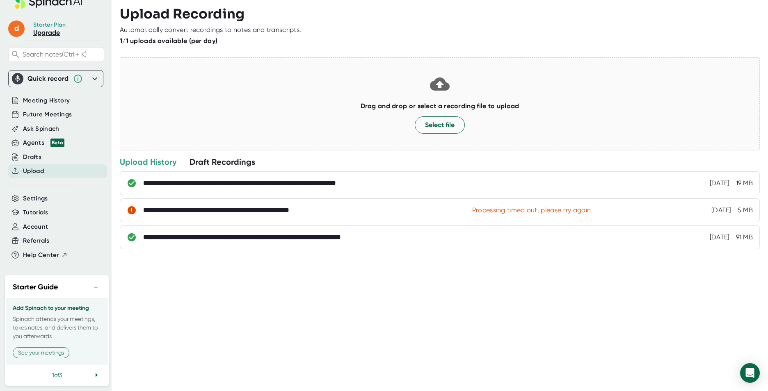
scroll to position [31, 0]
click at [47, 222] on span "Account" at bounding box center [35, 226] width 25 height 9
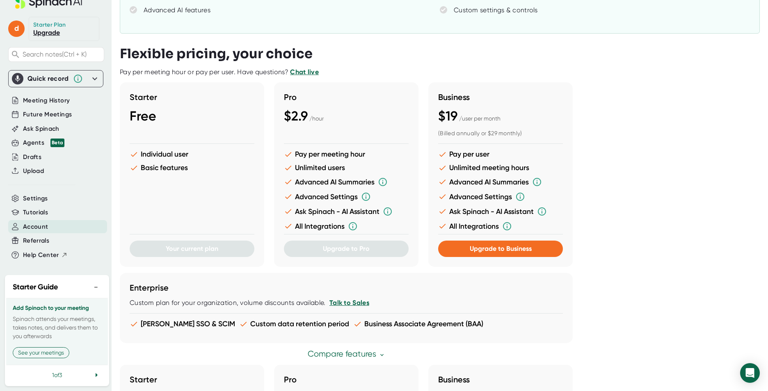
scroll to position [82, 0]
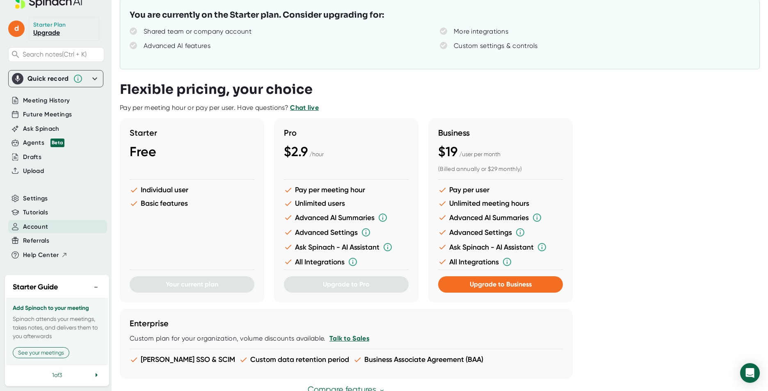
click at [217, 134] on h3 "Starter" at bounding box center [192, 133] width 125 height 10
click at [39, 96] on span "Meeting History" at bounding box center [46, 100] width 47 height 9
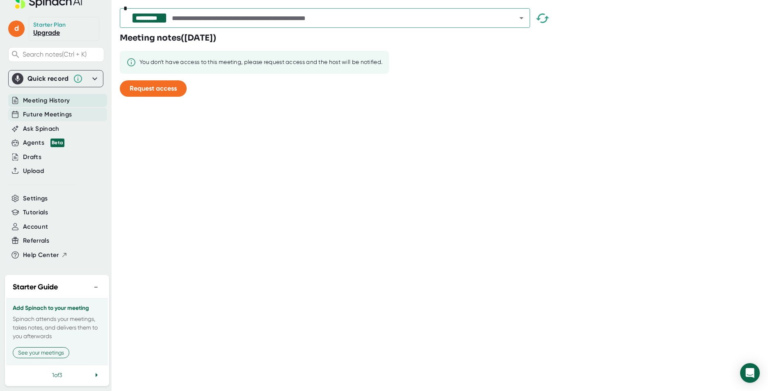
click at [41, 110] on span "Future Meetings" at bounding box center [47, 114] width 49 height 9
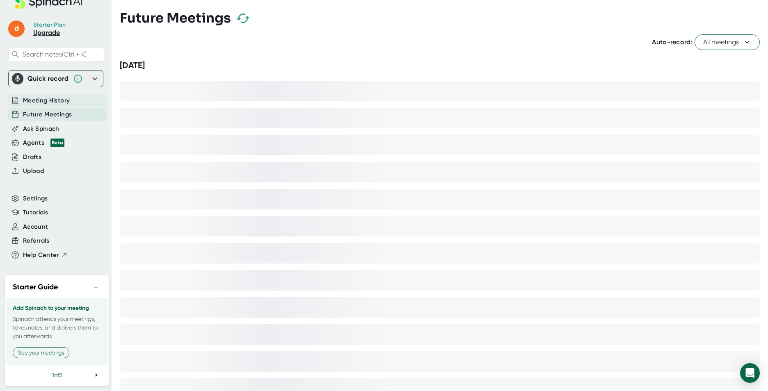
click at [49, 94] on div "Meeting History" at bounding box center [57, 101] width 99 height 14
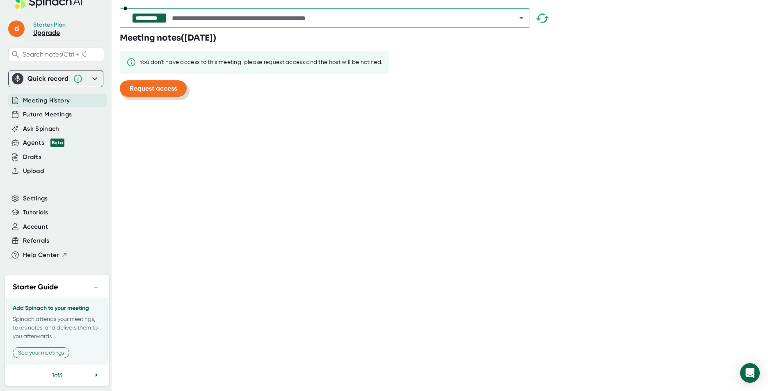
click at [155, 85] on span "Request access" at bounding box center [153, 88] width 47 height 8
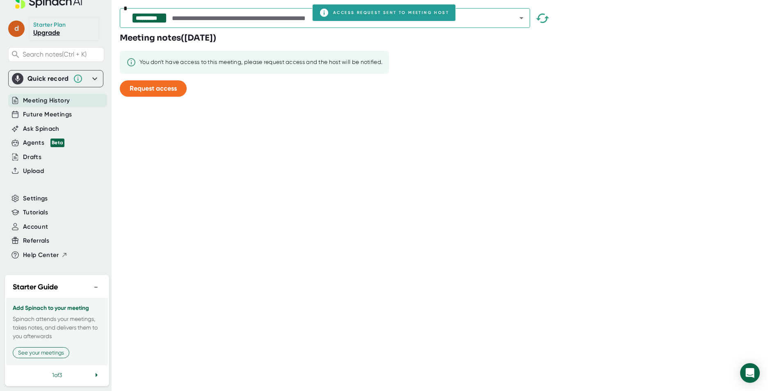
click at [20, 21] on span "d" at bounding box center [16, 29] width 16 height 16
click at [141, 151] on div at bounding box center [384, 195] width 768 height 391
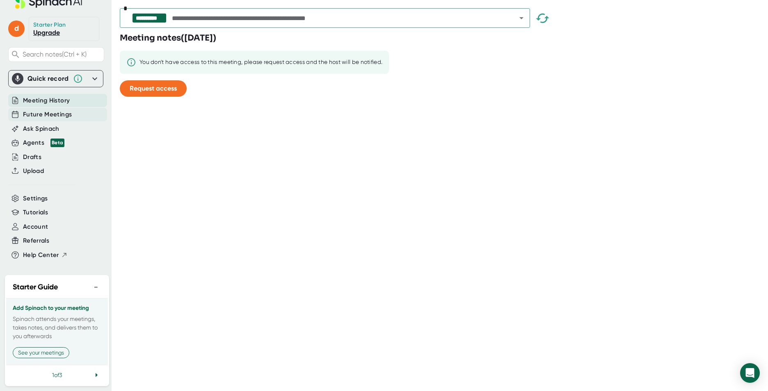
click at [61, 110] on span "Future Meetings" at bounding box center [47, 114] width 49 height 9
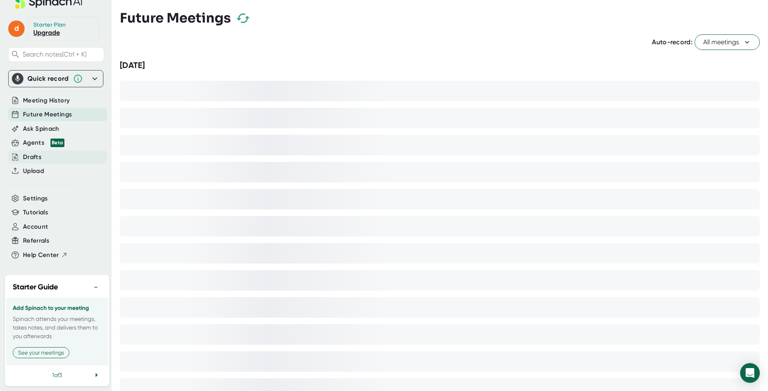
click at [51, 151] on div "Drafts" at bounding box center [57, 158] width 99 height 14
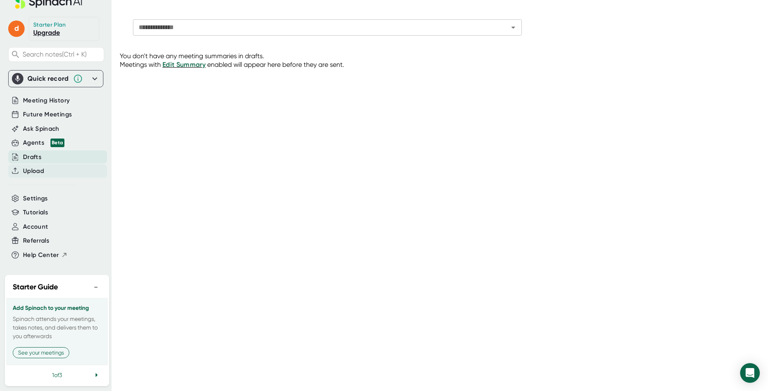
click at [46, 164] on div "Upload" at bounding box center [57, 171] width 99 height 14
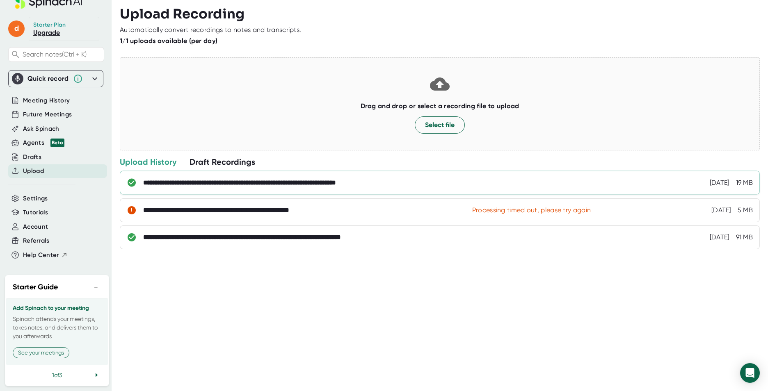
click at [289, 187] on div "**********" at bounding box center [440, 183] width 640 height 24
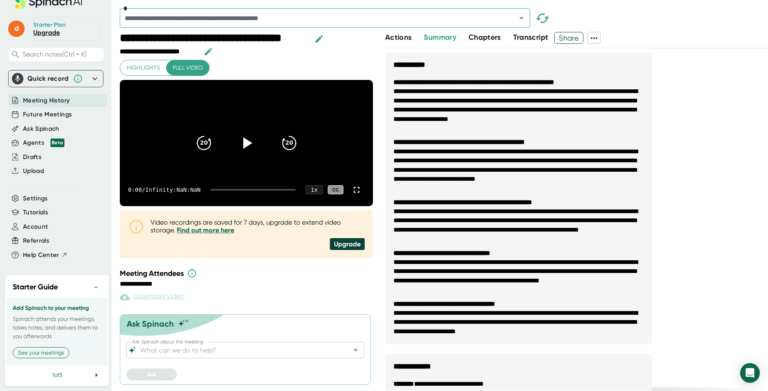
click at [483, 38] on span "Chapters" at bounding box center [484, 37] width 32 height 9
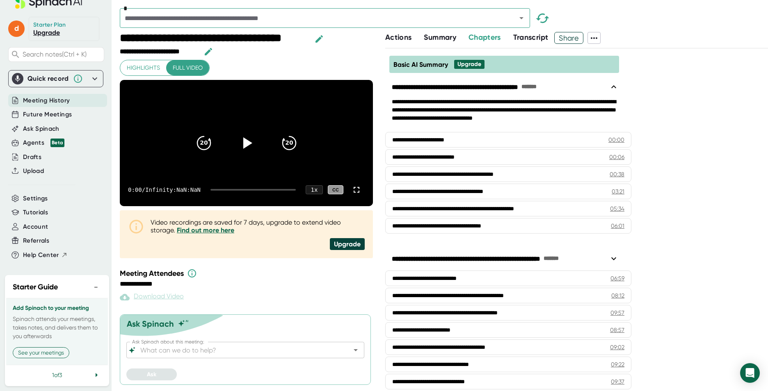
click at [523, 37] on span "Transcript" at bounding box center [530, 37] width 35 height 9
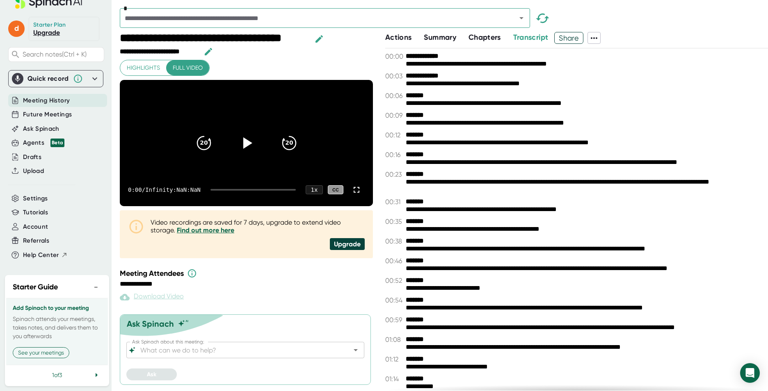
click at [484, 34] on span "Chapters" at bounding box center [484, 37] width 32 height 9
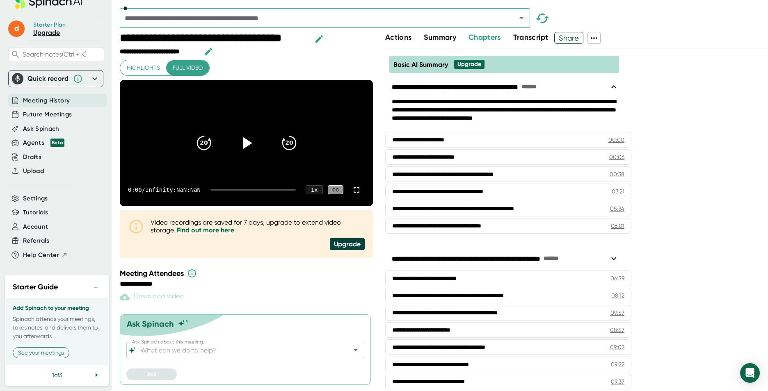
click at [410, 41] on span "Actions" at bounding box center [398, 37] width 26 height 9
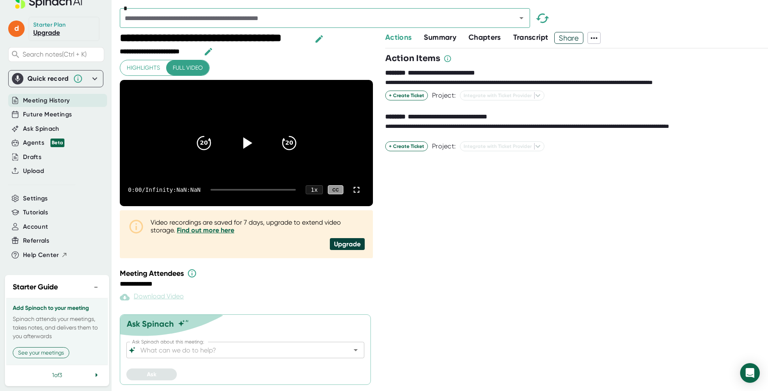
click at [449, 38] on span "Summary" at bounding box center [440, 37] width 32 height 9
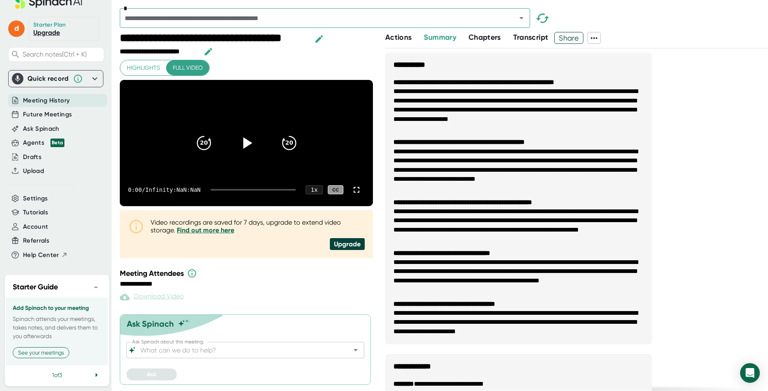
click at [488, 38] on span "Chapters" at bounding box center [484, 37] width 32 height 9
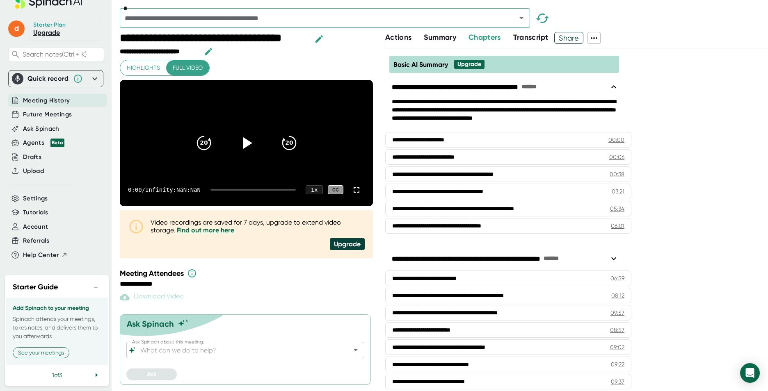
click at [528, 36] on span "Transcript" at bounding box center [530, 37] width 35 height 9
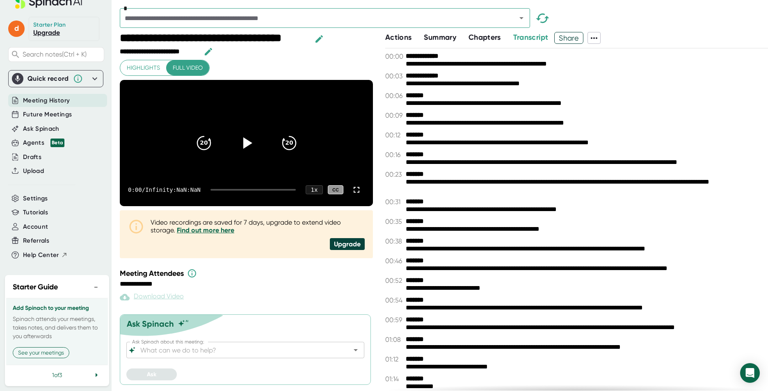
click at [63, 96] on span "Meeting History" at bounding box center [46, 100] width 47 height 9
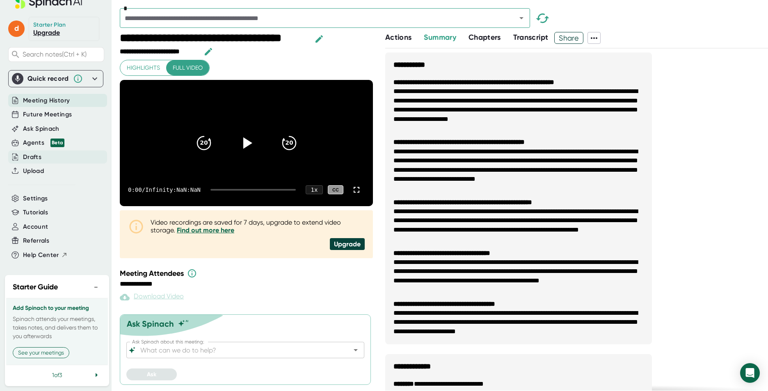
click at [36, 153] on div "Drafts" at bounding box center [32, 157] width 18 height 9
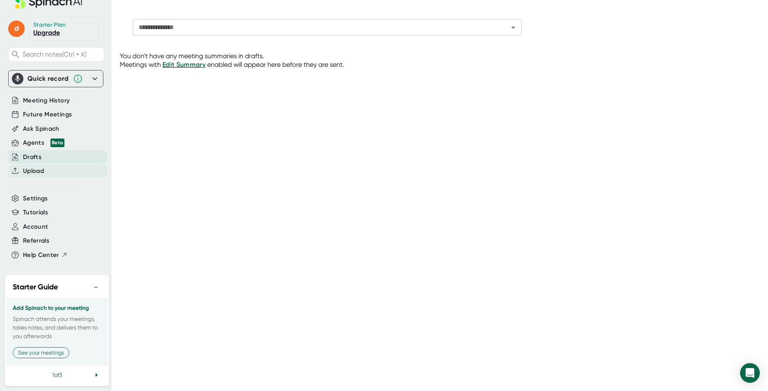
click at [50, 164] on div "Upload" at bounding box center [57, 171] width 99 height 14
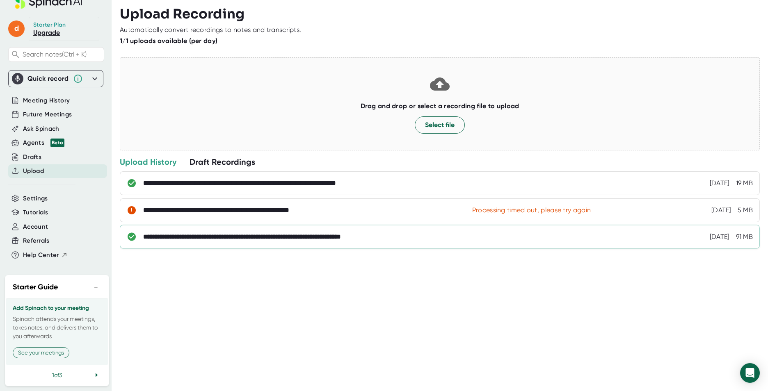
click at [225, 239] on div "**********" at bounding box center [281, 237] width 277 height 8
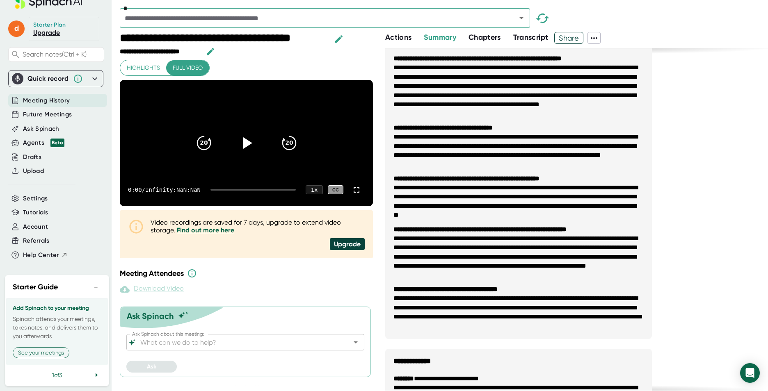
scroll to position [41, 0]
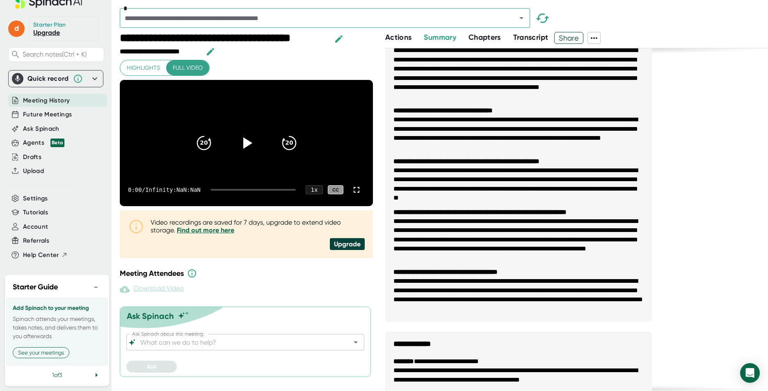
click at [493, 44] on div "**********" at bounding box center [576, 211] width 383 height 359
click at [501, 37] on span "Chapters" at bounding box center [484, 37] width 32 height 9
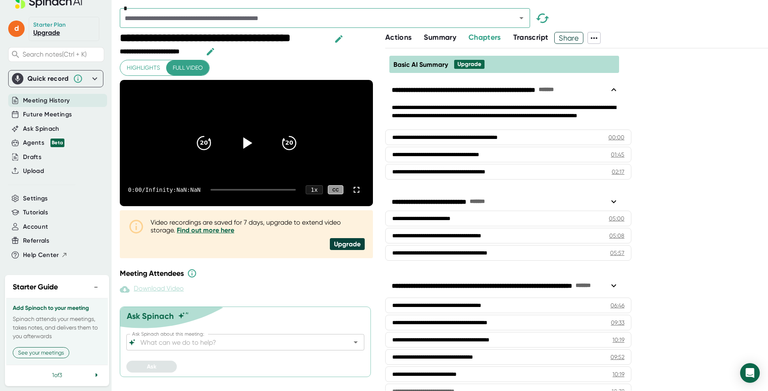
click at [525, 39] on span "Transcript" at bounding box center [530, 37] width 35 height 9
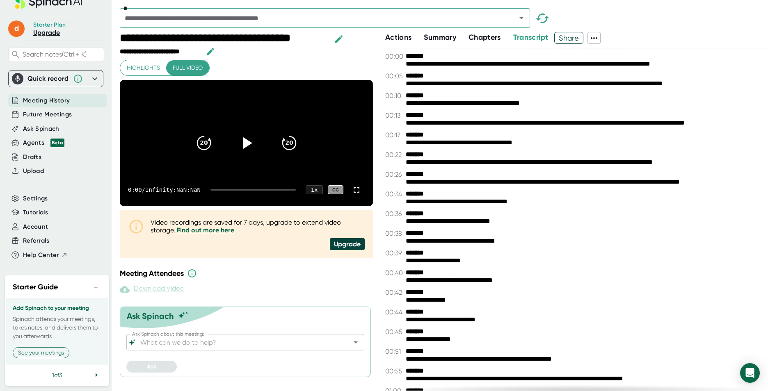
click at [397, 43] on button "Actions" at bounding box center [398, 37] width 26 height 11
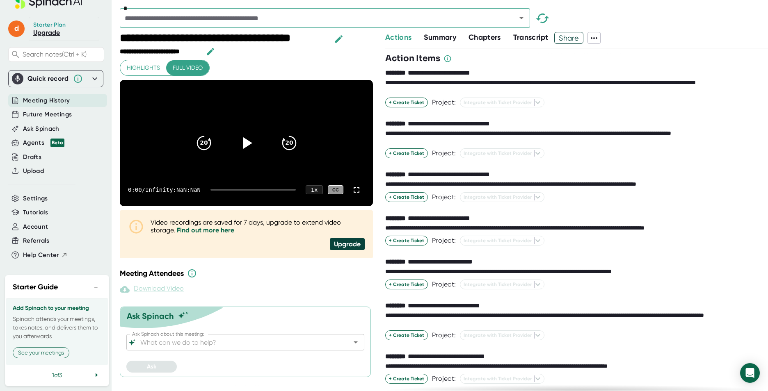
click at [515, 40] on span "Transcript" at bounding box center [530, 37] width 35 height 9
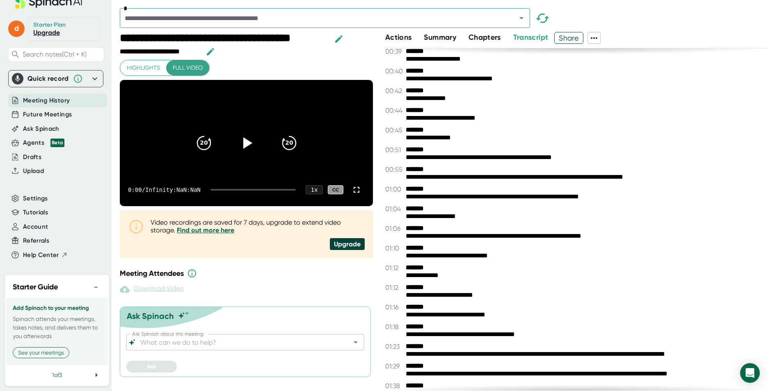
scroll to position [123, 0]
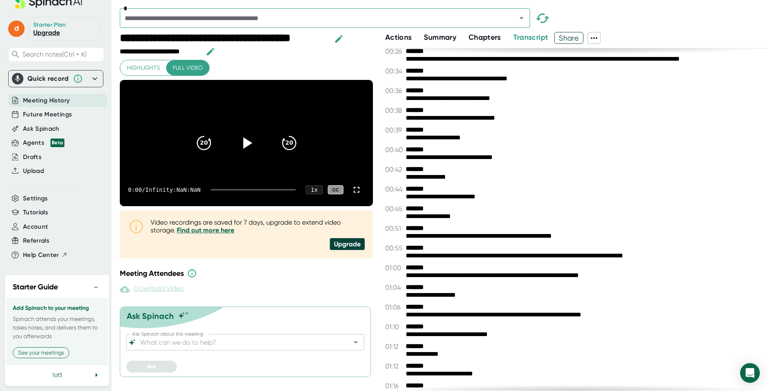
click at [494, 37] on span "Chapters" at bounding box center [484, 37] width 32 height 9
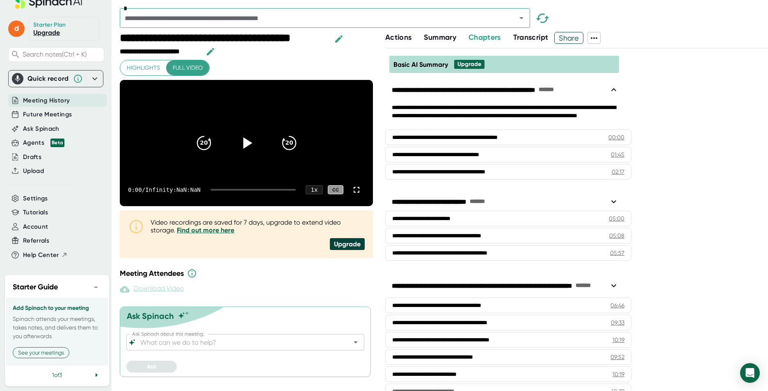
click at [443, 39] on span "Summary" at bounding box center [440, 37] width 32 height 9
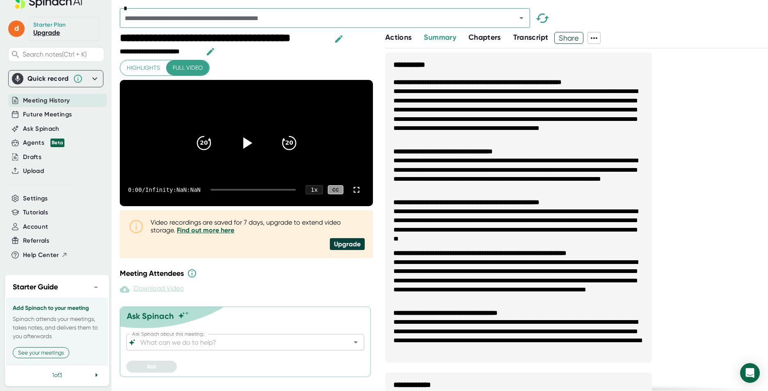
click at [529, 41] on span "Transcript" at bounding box center [530, 37] width 35 height 9
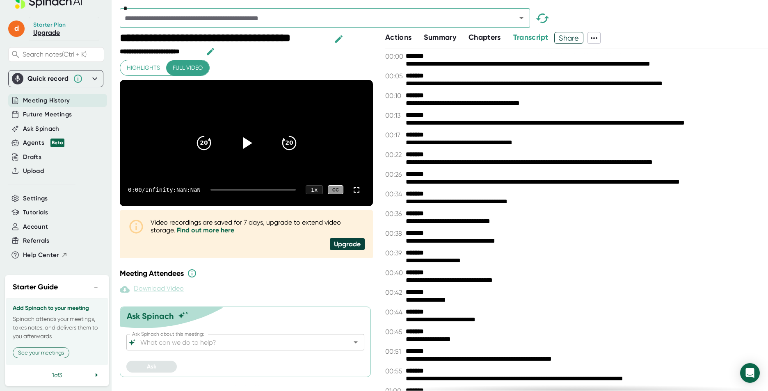
click at [491, 43] on div "Chapters" at bounding box center [490, 38] width 45 height 12
click at [487, 39] on span "Chapters" at bounding box center [484, 37] width 32 height 9
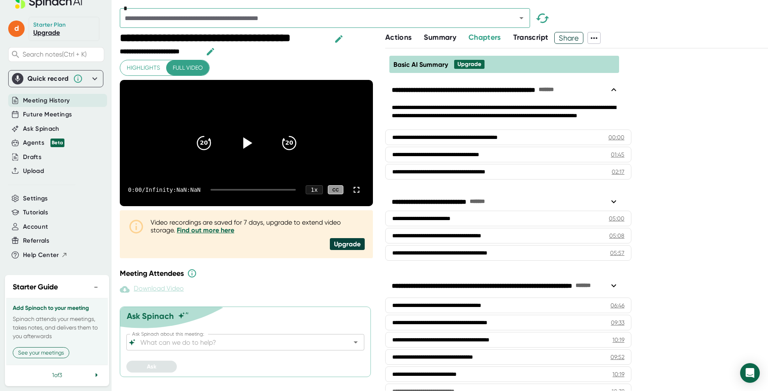
click at [539, 39] on span "Transcript" at bounding box center [530, 37] width 35 height 9
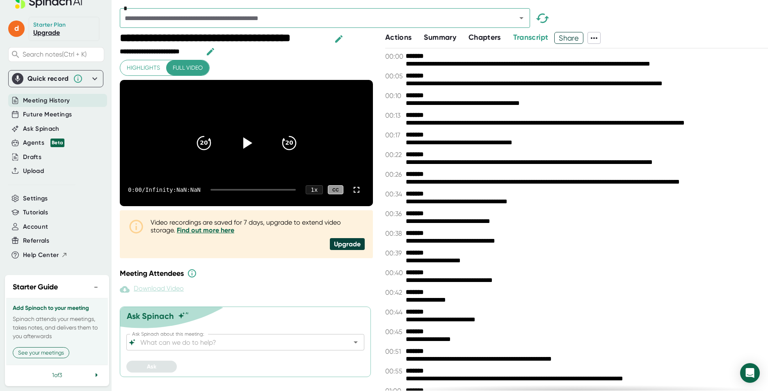
click at [452, 38] on span "Summary" at bounding box center [440, 37] width 32 height 9
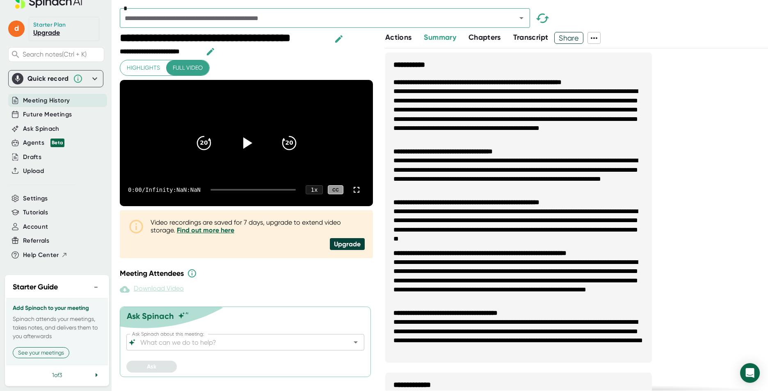
click at [490, 37] on span "Chapters" at bounding box center [484, 37] width 32 height 9
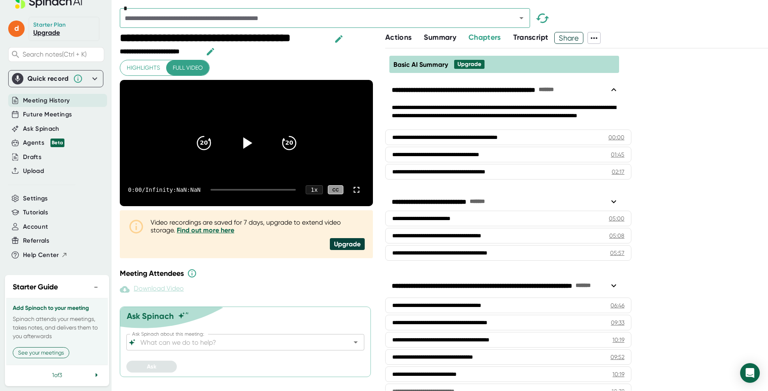
click at [406, 38] on span "Actions" at bounding box center [398, 37] width 26 height 9
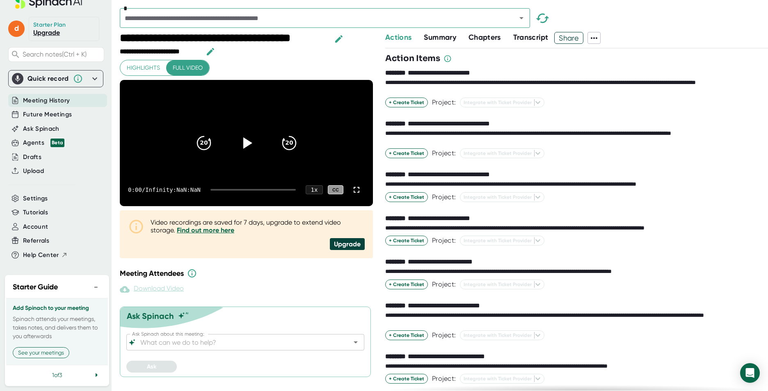
drag, startPoint x: 368, startPoint y: 27, endPoint x: 500, endPoint y: 48, distance: 133.3
click at [499, 48] on div "**********" at bounding box center [444, 195] width 648 height 391
drag, startPoint x: 554, startPoint y: 35, endPoint x: 434, endPoint y: 32, distance: 119.4
click at [439, 33] on div "Actions Summary Chapters Transcript Share" at bounding box center [576, 38] width 383 height 12
click at [442, 41] on span "Summary" at bounding box center [440, 37] width 32 height 9
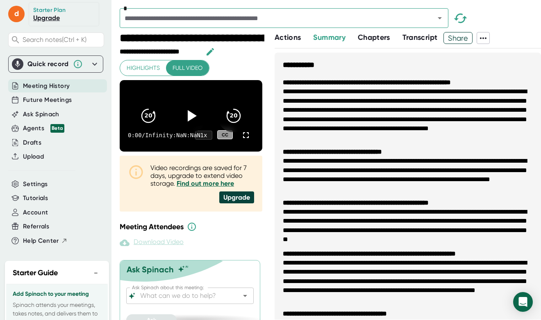
scroll to position [30, 0]
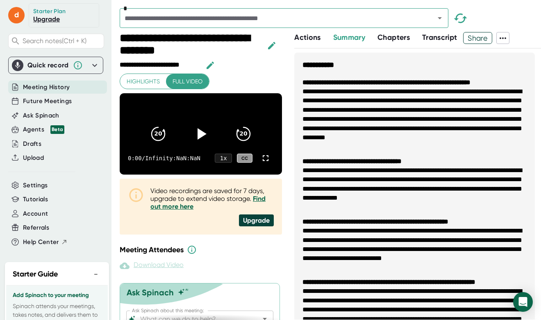
click at [316, 39] on span "Actions" at bounding box center [308, 37] width 26 height 9
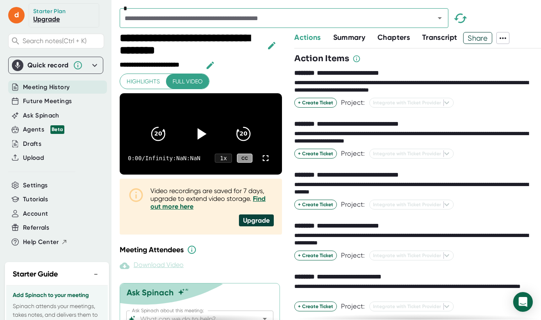
click at [350, 40] on span "Summary" at bounding box center [349, 37] width 32 height 9
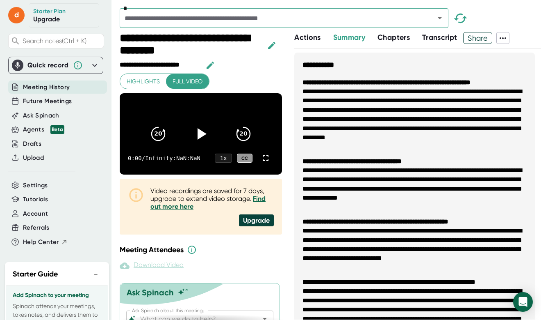
click at [388, 42] on button "Chapters" at bounding box center [394, 37] width 32 height 11
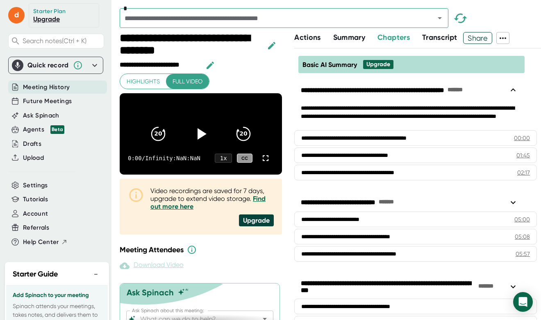
click at [351, 41] on span "Summary" at bounding box center [349, 37] width 32 height 9
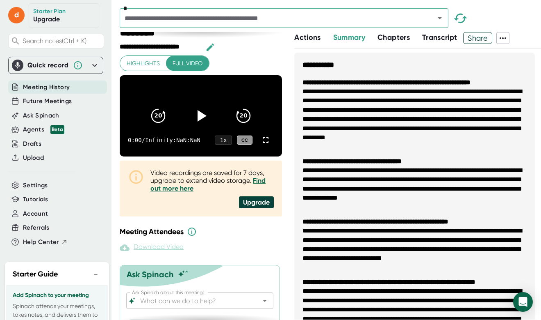
click at [443, 33] on span "Transcript" at bounding box center [439, 37] width 35 height 9
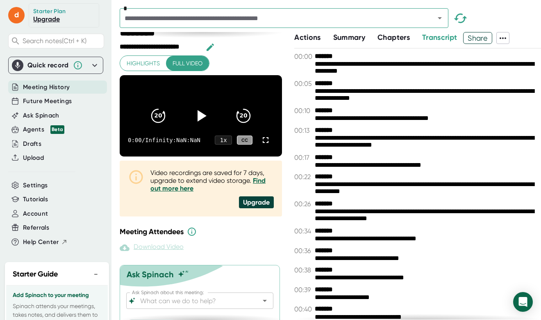
click at [503, 37] on icon at bounding box center [503, 38] width 10 height 10
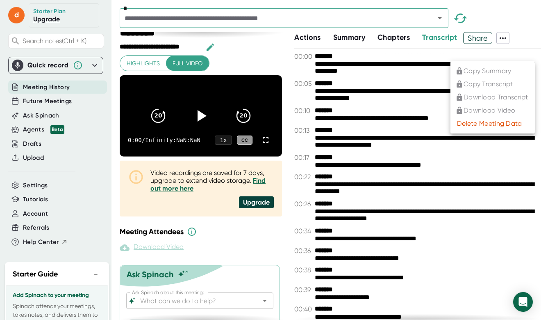
click at [310, 40] on div at bounding box center [270, 160] width 541 height 320
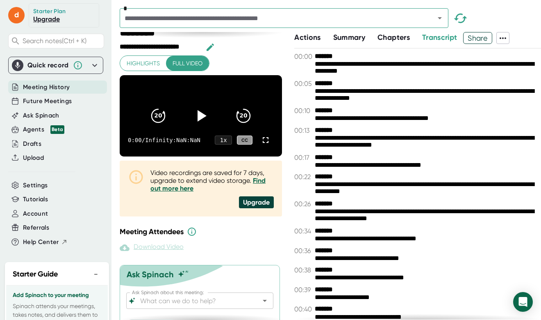
click at [311, 40] on span "Actions" at bounding box center [308, 37] width 26 height 9
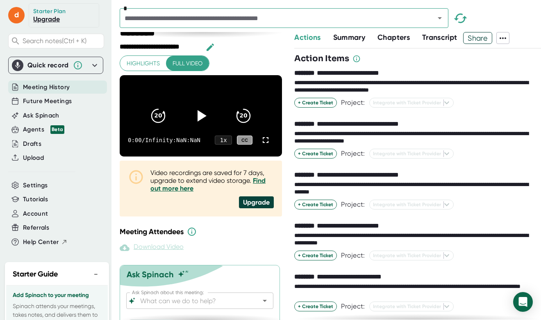
click at [358, 39] on span "Summary" at bounding box center [349, 37] width 32 height 9
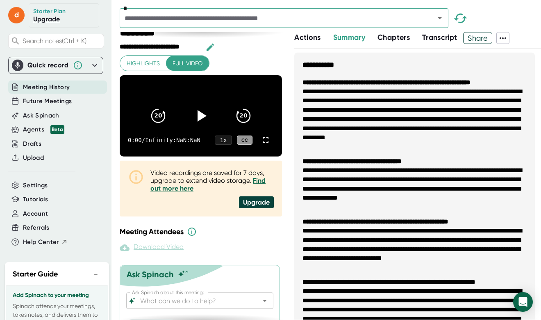
click at [428, 38] on span "Transcript" at bounding box center [439, 37] width 35 height 9
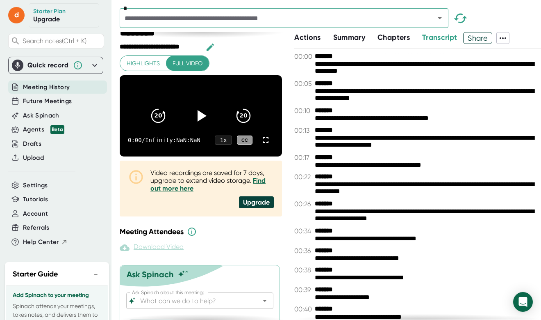
click at [310, 34] on span "Actions" at bounding box center [308, 37] width 26 height 9
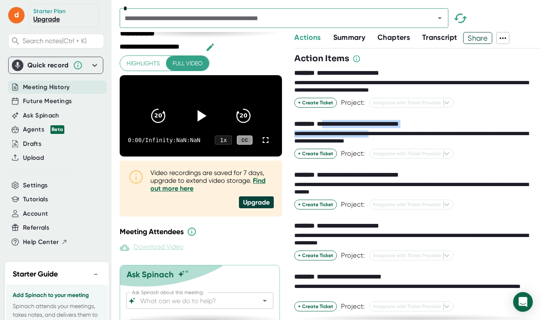
drag, startPoint x: 335, startPoint y: 126, endPoint x: 400, endPoint y: 133, distance: 65.6
click at [400, 133] on div "**********" at bounding box center [418, 145] width 247 height 51
drag, startPoint x: 400, startPoint y: 133, endPoint x: 330, endPoint y: 73, distance: 92.5
click at [330, 75] on div "**********" at bounding box center [352, 73] width 115 height 8
click at [341, 42] on button "Summary" at bounding box center [349, 37] width 32 height 11
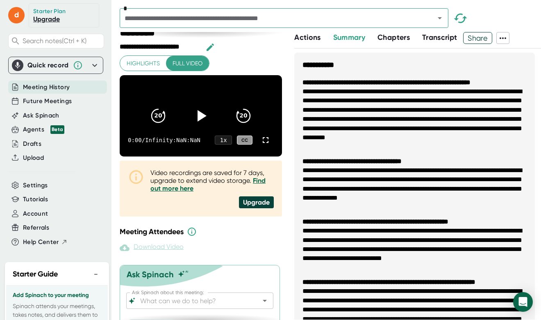
click at [301, 43] on div "Actions" at bounding box center [314, 38] width 39 height 12
click at [303, 40] on span "Actions" at bounding box center [308, 37] width 26 height 9
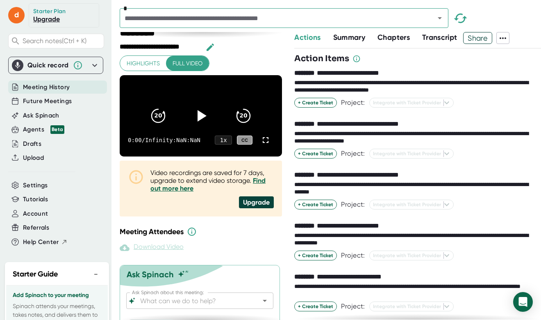
click at [394, 39] on span "Chapters" at bounding box center [394, 37] width 32 height 9
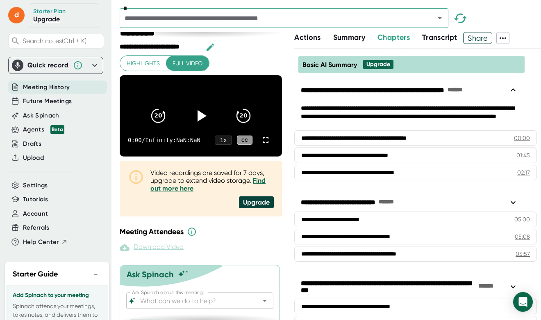
click at [439, 39] on span "Transcript" at bounding box center [439, 37] width 35 height 9
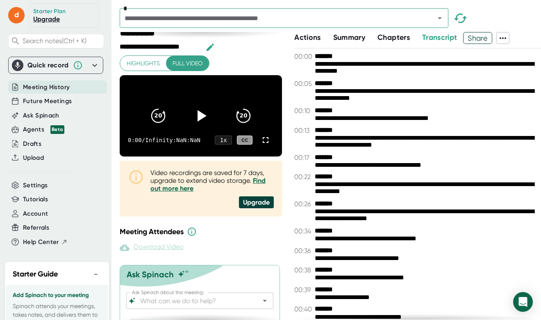
click at [304, 34] on span "Actions" at bounding box center [308, 37] width 26 height 9
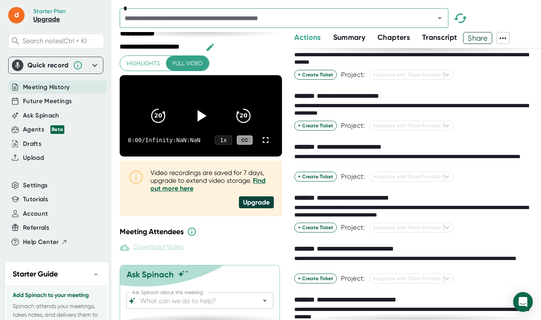
scroll to position [71, 0]
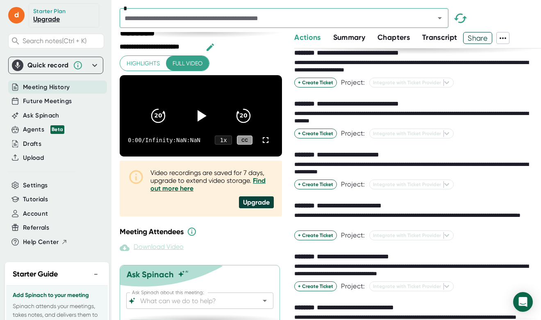
click at [348, 41] on span "Summary" at bounding box center [349, 37] width 32 height 9
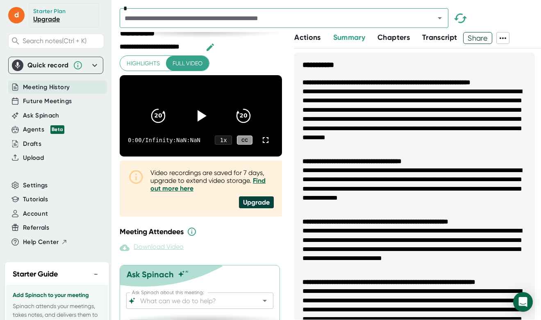
click at [310, 42] on button "Actions" at bounding box center [308, 37] width 26 height 11
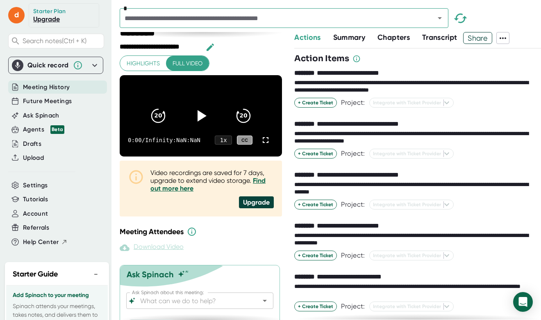
click at [359, 39] on span "Summary" at bounding box center [349, 37] width 32 height 9
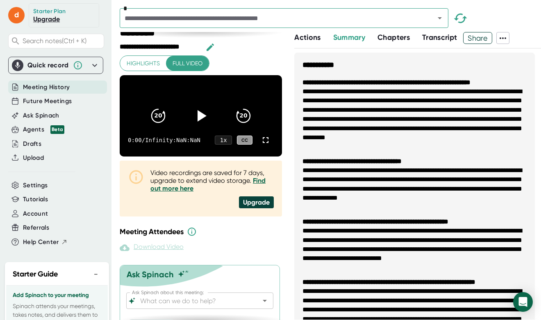
click at [399, 40] on span "Chapters" at bounding box center [394, 37] width 32 height 9
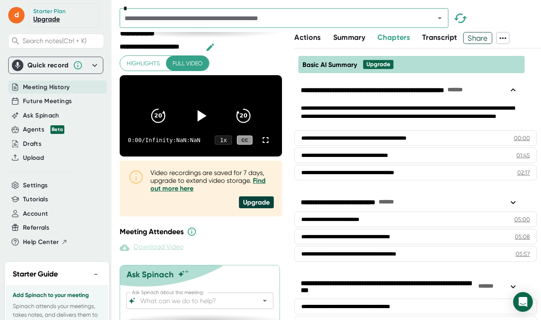
click at [443, 37] on span "Transcript" at bounding box center [439, 37] width 35 height 9
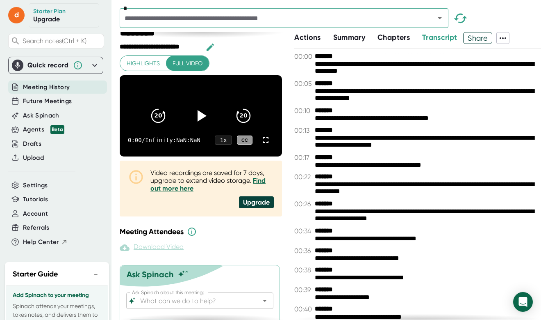
click at [313, 37] on span "Actions" at bounding box center [308, 37] width 26 height 9
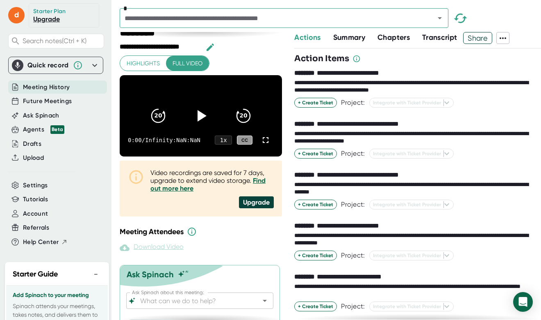
click at [338, 37] on span "Summary" at bounding box center [349, 37] width 32 height 9
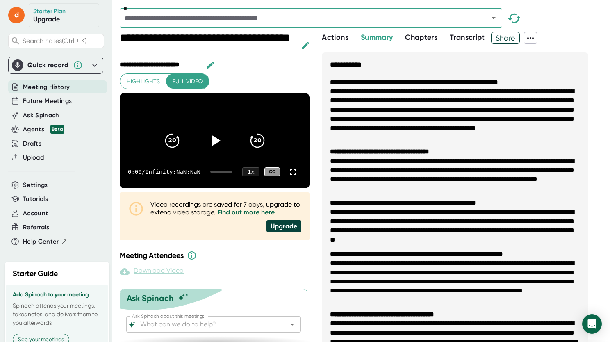
click at [337, 40] on span "Actions" at bounding box center [335, 37] width 26 height 9
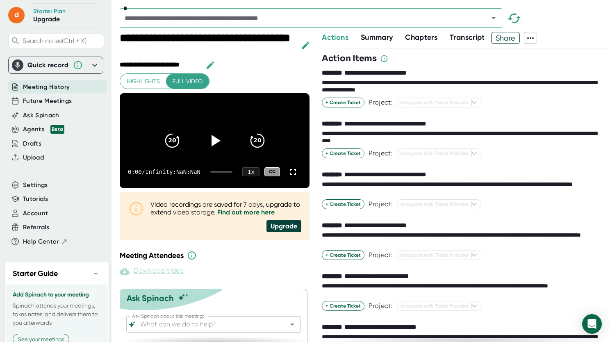
click at [373, 39] on span "Summary" at bounding box center [377, 37] width 32 height 9
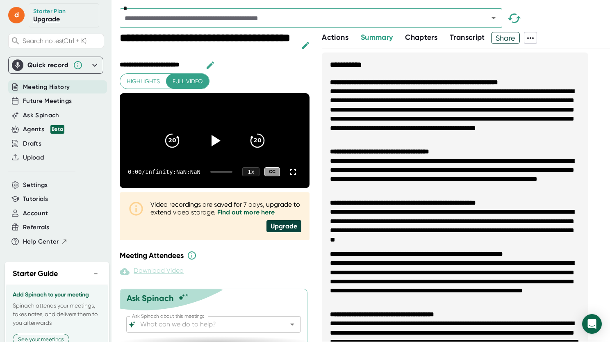
click at [435, 41] on span "Chapters" at bounding box center [421, 37] width 32 height 9
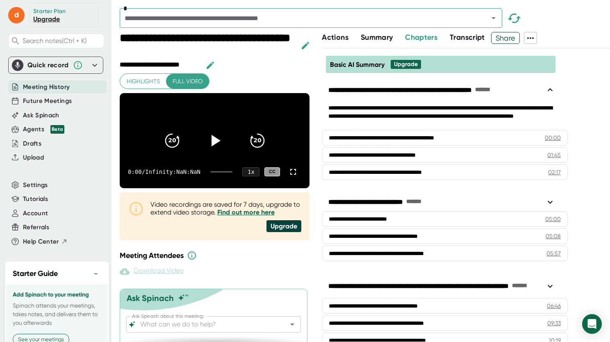
click at [458, 39] on span "Transcript" at bounding box center [467, 37] width 35 height 9
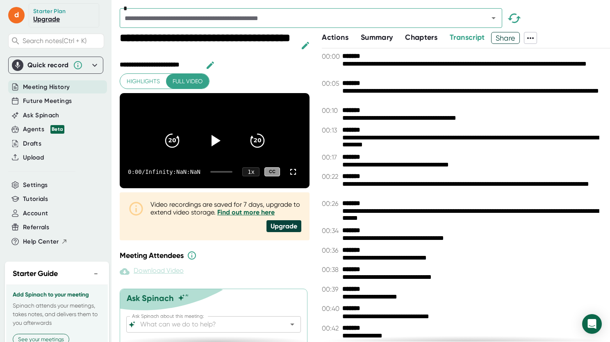
click at [341, 39] on span "Actions" at bounding box center [335, 37] width 26 height 9
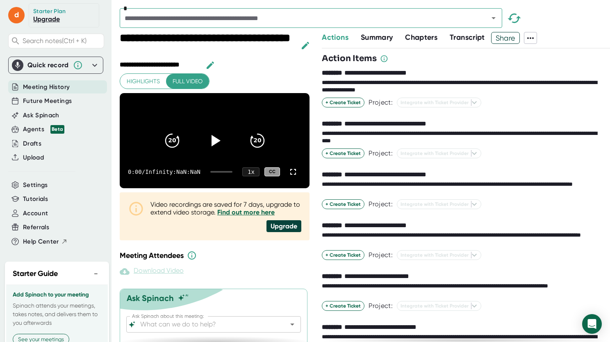
click at [384, 40] on span "Summary" at bounding box center [377, 37] width 32 height 9
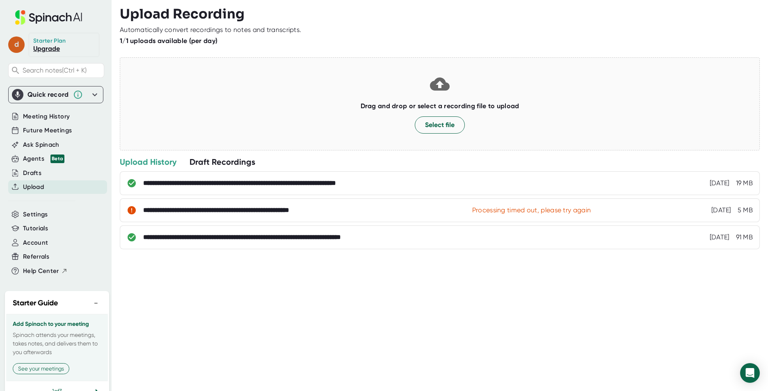
click at [20, 47] on span "d" at bounding box center [16, 45] width 16 height 16
click at [41, 99] on b "Logout" at bounding box center [36, 99] width 18 height 7
